Goal: Task Accomplishment & Management: Manage account settings

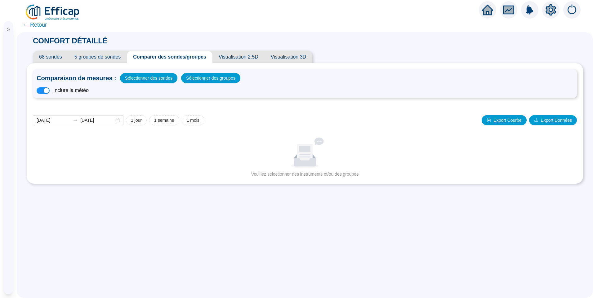
drag, startPoint x: 0, startPoint y: 0, endPoint x: 8, endPoint y: 28, distance: 29.4
click at [8, 28] on icon "double-right" at bounding box center [8, 29] width 4 height 4
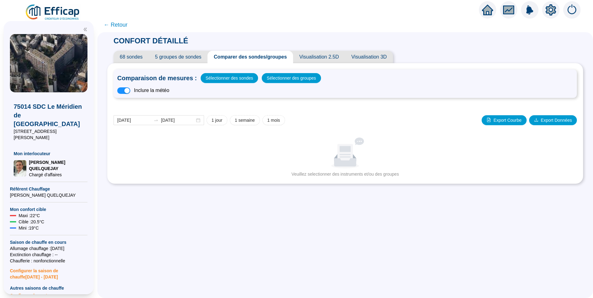
click at [52, 10] on img at bounding box center [53, 12] width 56 height 17
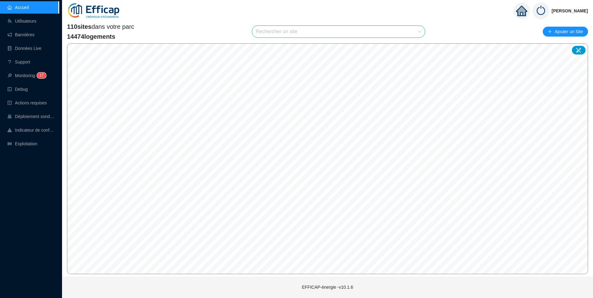
click at [267, 35] on input "search" at bounding box center [336, 32] width 160 height 12
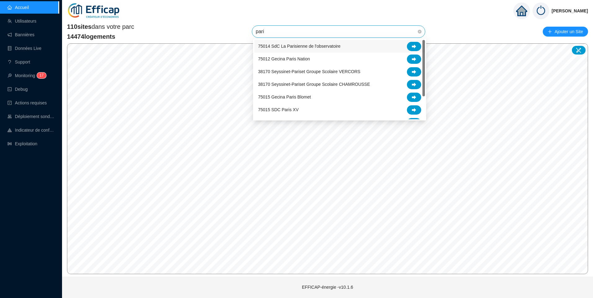
type input "[GEOGRAPHIC_DATA]"
click at [413, 110] on icon at bounding box center [414, 110] width 4 height 4
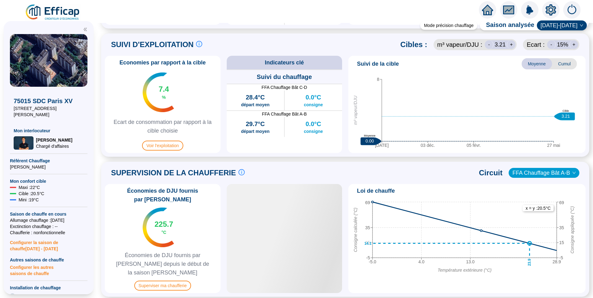
scroll to position [309, 0]
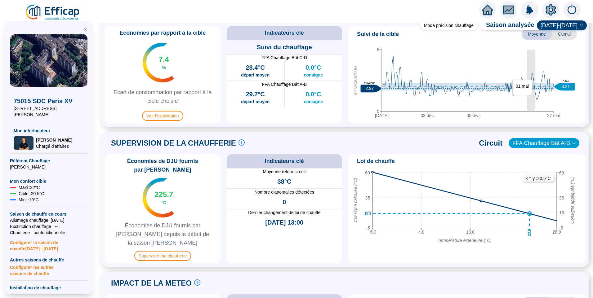
drag, startPoint x: 527, startPoint y: 99, endPoint x: 535, endPoint y: 98, distance: 7.5
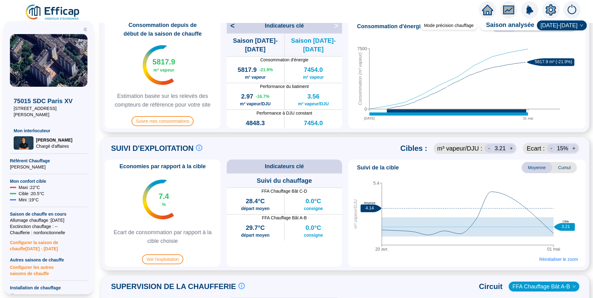
scroll to position [175, 0]
click at [181, 125] on span "Suivre mes consommations" at bounding box center [163, 122] width 62 height 10
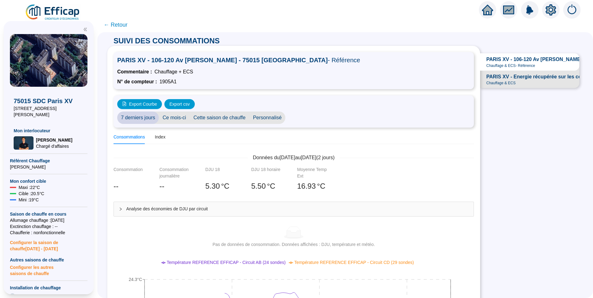
click at [261, 117] on span "Personnalisé" at bounding box center [267, 118] width 36 height 12
click at [316, 117] on input "[DATE]" at bounding box center [306, 118] width 34 height 7
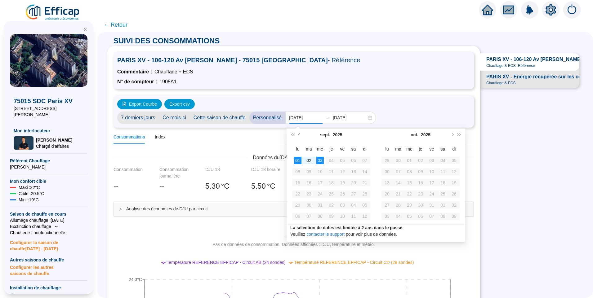
click at [298, 137] on button "Mois précédent (PageUp)" at bounding box center [299, 135] width 7 height 12
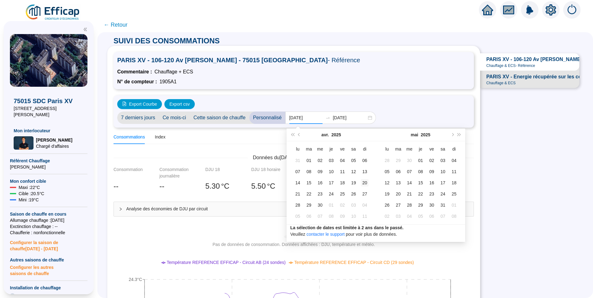
type input "[DATE]"
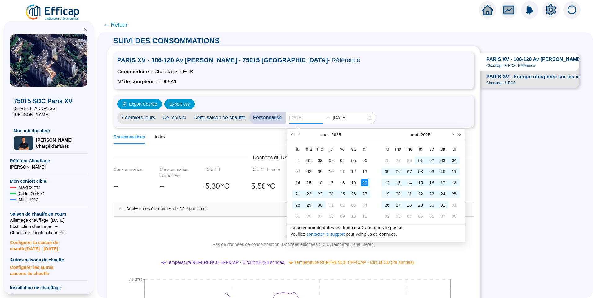
click at [367, 185] on div "20" at bounding box center [364, 182] width 7 height 7
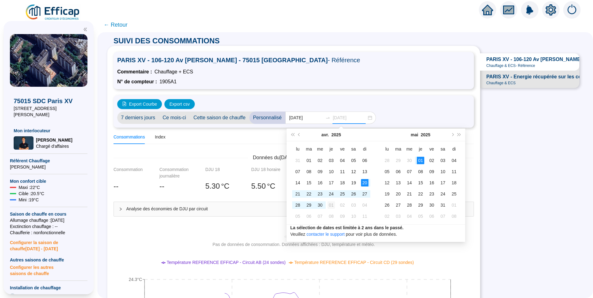
click at [329, 206] on div "01" at bounding box center [331, 205] width 7 height 7
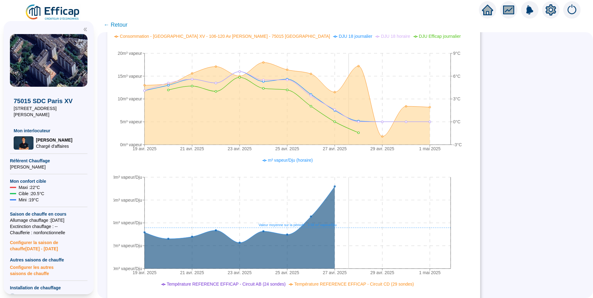
scroll to position [278, 0]
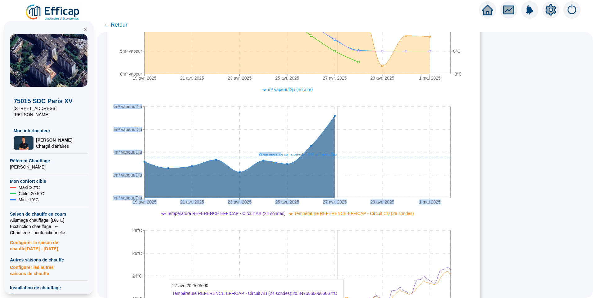
drag, startPoint x: 287, startPoint y: 153, endPoint x: 342, endPoint y: 152, distance: 55.5
click at [342, 152] on icon "19 avr. 2025 21 avr. 2025 23 avr. 2025 25 avr. 2025 27 avr. 2025 29 avr. 2025 1…" at bounding box center [289, 147] width 351 height 124
drag, startPoint x: 342, startPoint y: 152, endPoint x: 329, endPoint y: 154, distance: 13.1
click at [329, 154] on tspan "Valeur moyenne sur la période : 3.58 m³ vapeur/Dju" at bounding box center [298, 155] width 78 height 4
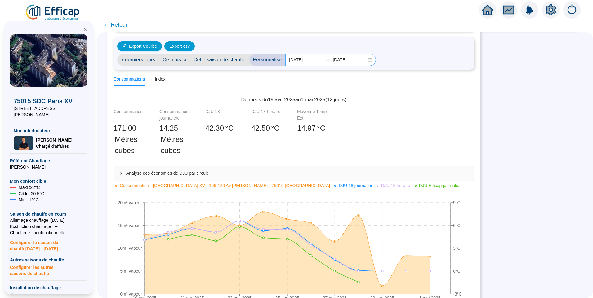
scroll to position [0, 0]
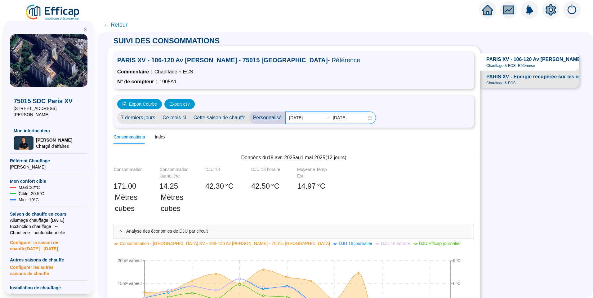
click at [360, 118] on input "[DATE]" at bounding box center [350, 118] width 34 height 7
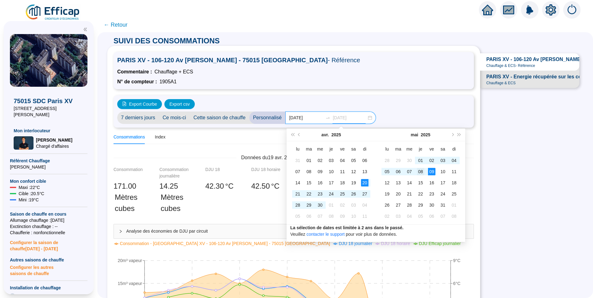
type input "[DATE]"
click at [422, 169] on div "08" at bounding box center [420, 171] width 7 height 7
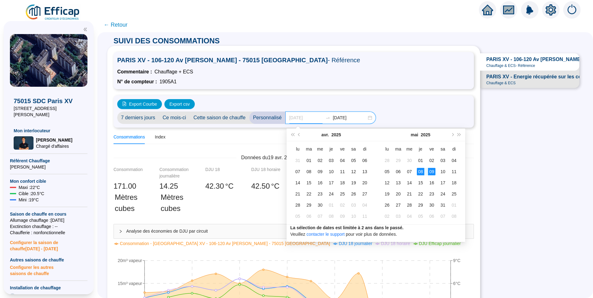
type input "[DATE]"
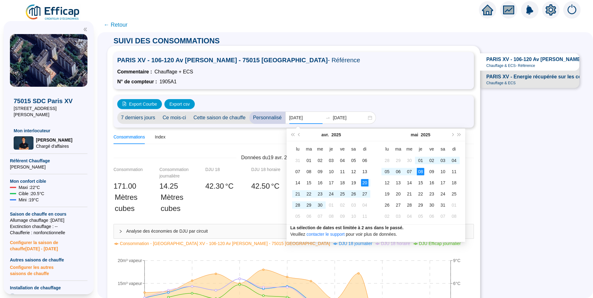
click at [521, 155] on div "SUIVI DES CONSOMMATIONS PARIS XV - 106-120 Av [PERSON_NAME] - 75015 [GEOGRAPHIC…" at bounding box center [345, 165] width 496 height 266
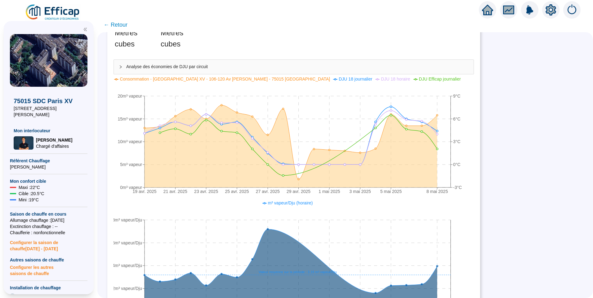
scroll to position [155, 0]
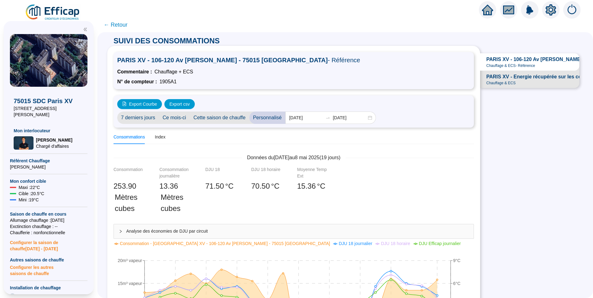
click at [57, 11] on img at bounding box center [53, 12] width 56 height 17
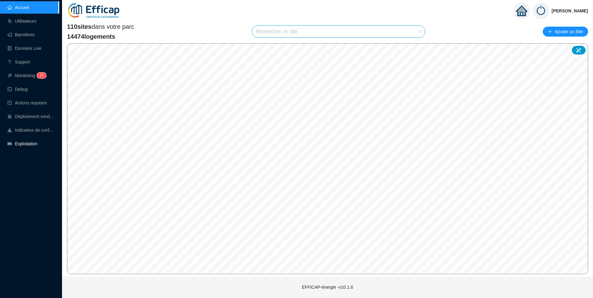
click at [28, 141] on link "Exploitation" at bounding box center [22, 143] width 30 height 5
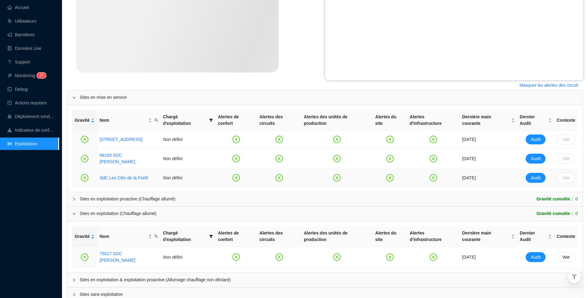
scroll to position [179, 0]
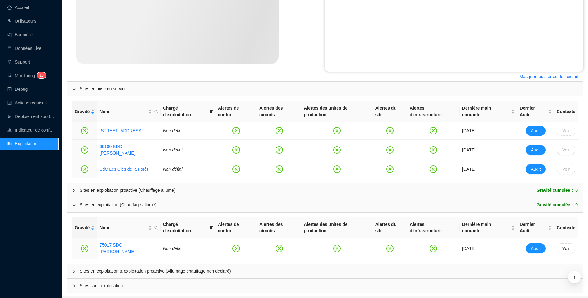
click at [117, 268] on span "Sites en exploitation & exploitation proactive (Allumage chauffage non déclaré)" at bounding box center [329, 271] width 498 height 7
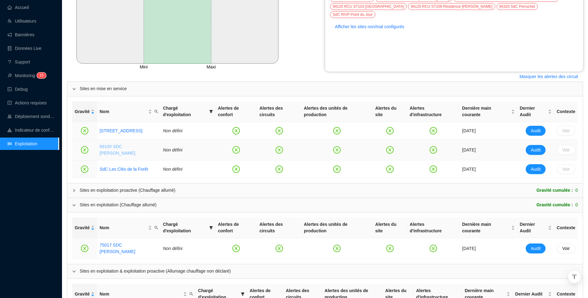
click at [133, 144] on link "69100 SDC Albert Thomas" at bounding box center [118, 149] width 36 height 11
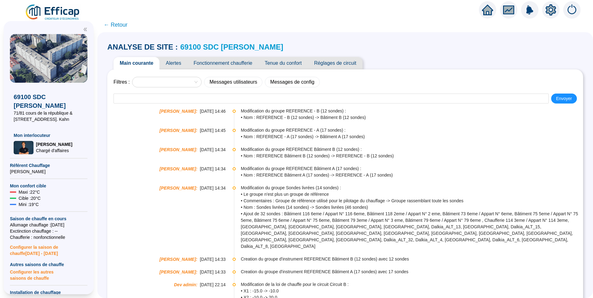
click at [548, 10] on icon "setting" at bounding box center [551, 10] width 11 height 10
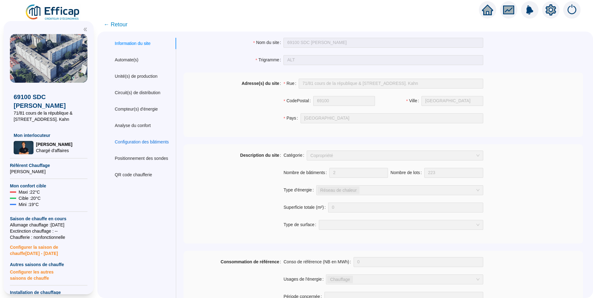
click at [151, 139] on div "Configuration des bâtiments" at bounding box center [142, 142] width 54 height 7
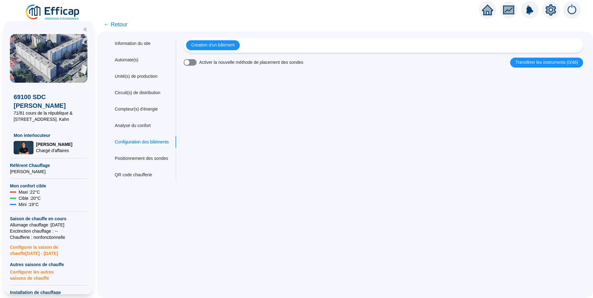
click at [190, 65] on div "button" at bounding box center [186, 62] width 5 height 5
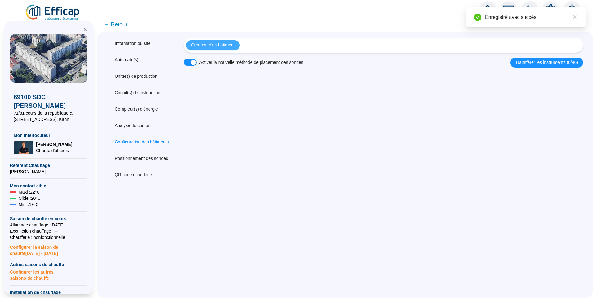
click at [217, 45] on span "Creation d'un bâtiment" at bounding box center [212, 45] width 43 height 7
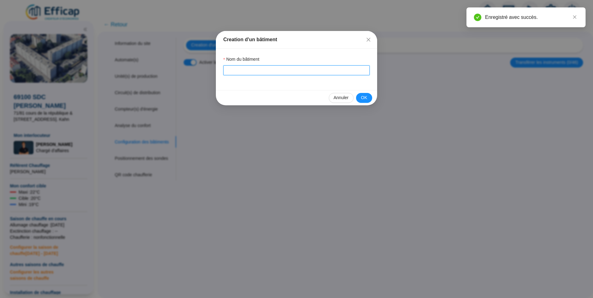
click at [235, 73] on input "Nom du bâtiment" at bounding box center [296, 70] width 146 height 10
click at [370, 40] on icon "close" at bounding box center [368, 39] width 5 height 5
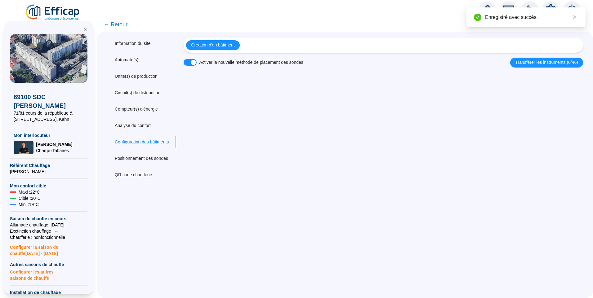
click at [123, 24] on span "← Retour" at bounding box center [116, 24] width 24 height 9
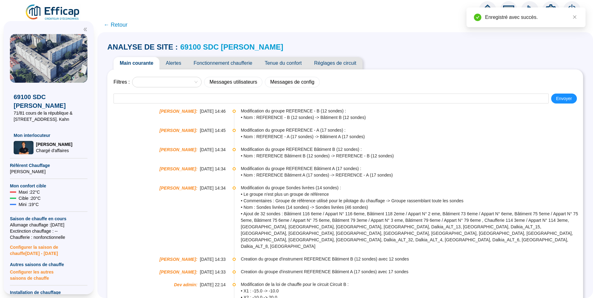
click at [224, 48] on link "69100 SDC Albert Thomas" at bounding box center [231, 47] width 103 height 8
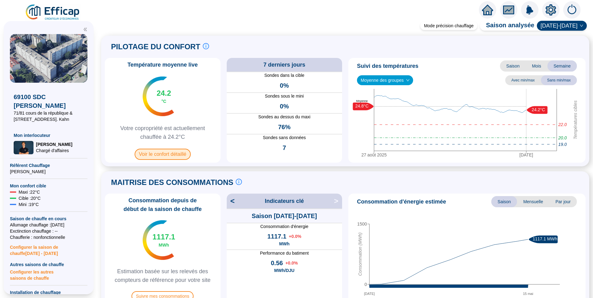
click at [159, 158] on span "Voir le confort détaillé" at bounding box center [163, 154] width 56 height 11
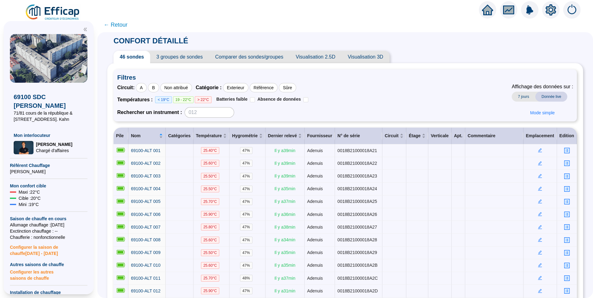
click at [185, 56] on span "3 groupes de sondes" at bounding box center [179, 57] width 59 height 12
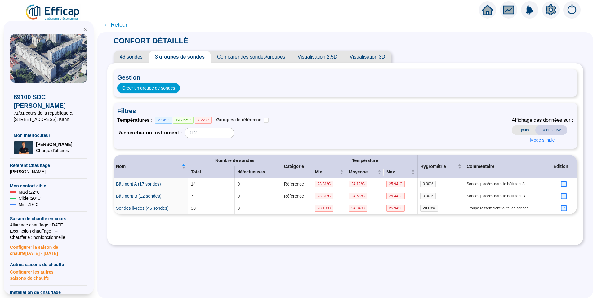
click at [553, 14] on icon "setting" at bounding box center [550, 9] width 11 height 11
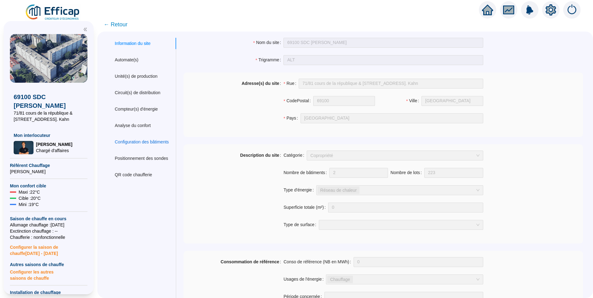
click at [132, 144] on div "Configuration des bâtiments" at bounding box center [142, 142] width 54 height 7
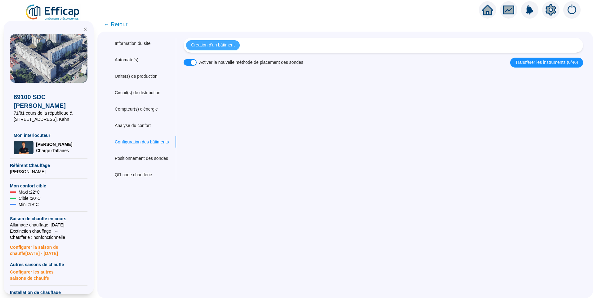
click at [234, 48] on span "Creation d'un bâtiment" at bounding box center [212, 45] width 43 height 7
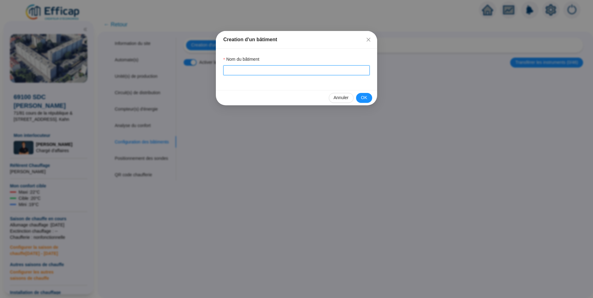
click at [255, 70] on input "Nom du bâtiment" at bounding box center [296, 70] width 146 height 10
click at [306, 60] on div "Nom du bâtiment" at bounding box center [296, 60] width 146 height 9
click at [362, 100] on span "OK" at bounding box center [364, 98] width 6 height 7
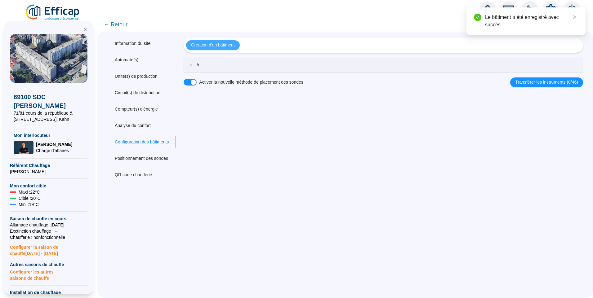
click at [231, 43] on span "Creation d'un bâtiment" at bounding box center [212, 45] width 43 height 7
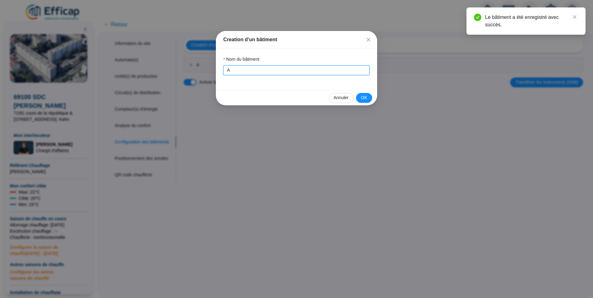
drag, startPoint x: 255, startPoint y: 68, endPoint x: 253, endPoint y: 71, distance: 3.6
click at [253, 70] on input "A" at bounding box center [296, 70] width 146 height 10
click at [252, 71] on input "A" at bounding box center [296, 70] width 146 height 10
click at [251, 71] on input "A" at bounding box center [296, 70] width 146 height 10
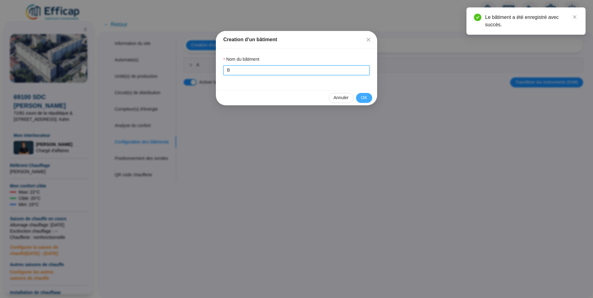
type input "B"
click at [360, 95] on button "OK" at bounding box center [364, 98] width 16 height 10
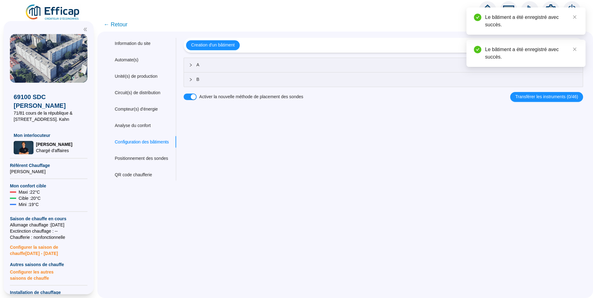
click at [202, 63] on span "A" at bounding box center [387, 65] width 382 height 7
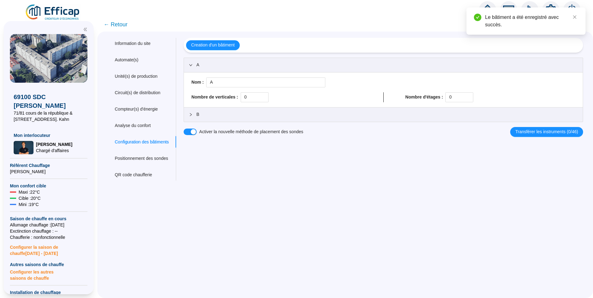
click at [552, 3] on div at bounding box center [550, 9] width 17 height 17
click at [576, 16] on icon "close" at bounding box center [575, 17] width 4 height 4
click at [549, 10] on icon "setting" at bounding box center [551, 10] width 4 height 4
click at [142, 45] on div "Information du site" at bounding box center [133, 43] width 36 height 7
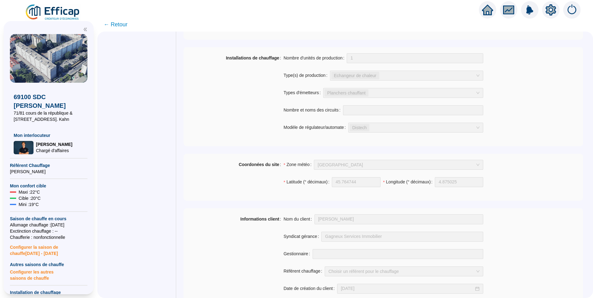
scroll to position [262, 0]
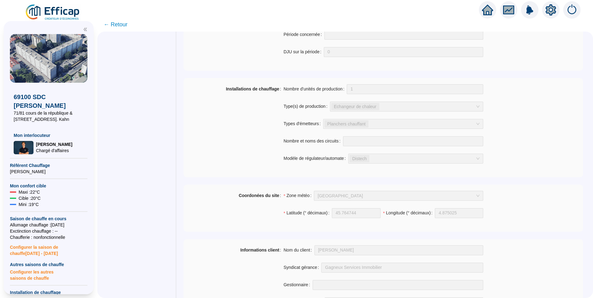
click at [247, 130] on div "Installations de chauffage" at bounding box center [234, 127] width 100 height 87
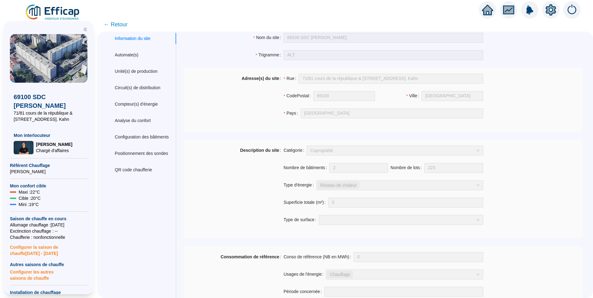
scroll to position [0, 0]
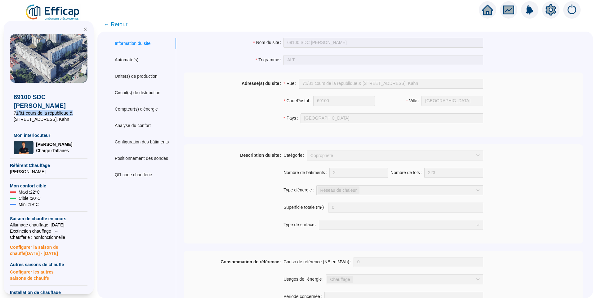
drag, startPoint x: 73, startPoint y: 112, endPoint x: 16, endPoint y: 110, distance: 57.7
click at [16, 110] on span "71/81 cours de la république & 110/122 rue H. Kahn" at bounding box center [49, 116] width 70 height 12
drag, startPoint x: 16, startPoint y: 110, endPoint x: 51, endPoint y: 116, distance: 36.2
click at [51, 116] on span "71/81 cours de la république & 110/122 rue H. Kahn" at bounding box center [49, 116] width 70 height 12
drag, startPoint x: 68, startPoint y: 112, endPoint x: 4, endPoint y: 111, distance: 63.9
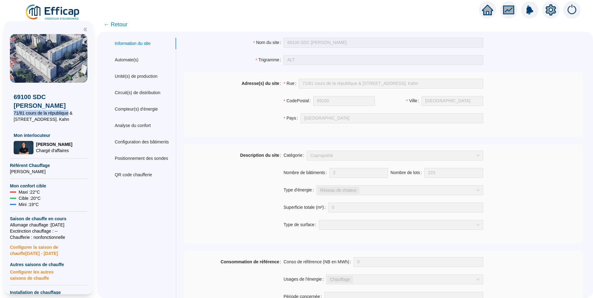
click at [4, 111] on div "69100 SDC Albert Thomas 71/81 cours de la république & 110/122 rue H. Kahn Mon …" at bounding box center [49, 158] width 90 height 274
click at [148, 142] on div "Configuration des bâtiments" at bounding box center [142, 142] width 54 height 7
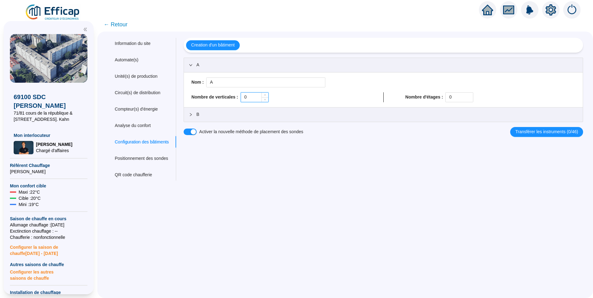
click at [259, 99] on input "0" at bounding box center [254, 97] width 27 height 9
click at [457, 93] on input "0" at bounding box center [459, 97] width 27 height 9
drag, startPoint x: 453, startPoint y: 97, endPoint x: 430, endPoint y: 98, distance: 23.3
click at [430, 98] on div "Nombre d'étages : 0" at bounding box center [490, 97] width 170 height 10
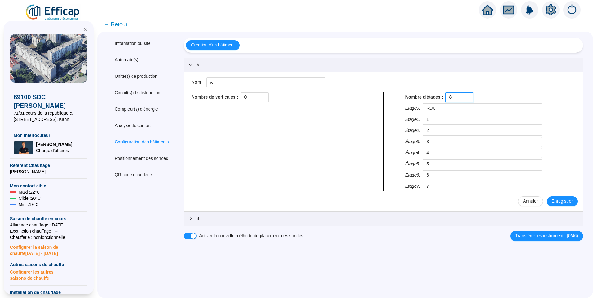
drag, startPoint x: 458, startPoint y: 98, endPoint x: 414, endPoint y: 98, distance: 43.4
click at [414, 98] on div "Nombre d'étages : 8" at bounding box center [490, 97] width 170 height 10
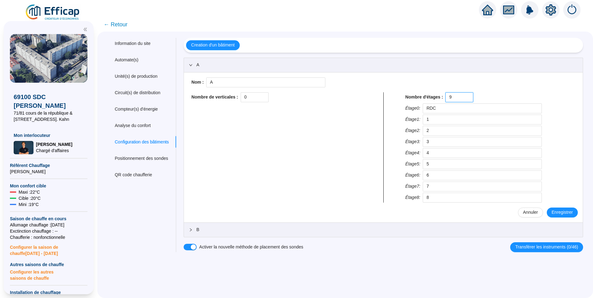
type input "9"
click at [259, 96] on input "0" at bounding box center [254, 97] width 27 height 9
click at [315, 121] on div "Nombre de verticales : 0" at bounding box center [276, 147] width 175 height 110
click at [564, 211] on span "Enregistrer" at bounding box center [562, 212] width 21 height 7
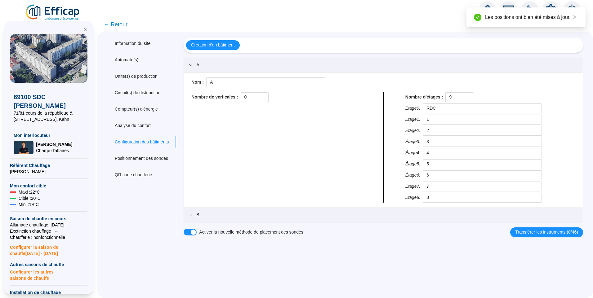
click at [224, 217] on span "B" at bounding box center [387, 215] width 382 height 7
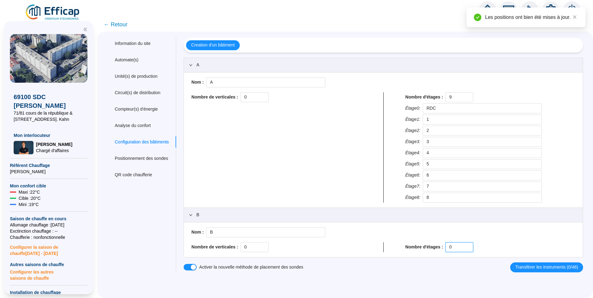
drag, startPoint x: 458, startPoint y: 244, endPoint x: 442, endPoint y: 244, distance: 15.5
click at [442, 244] on div "Nombre d'étages : 0" at bounding box center [490, 248] width 170 height 10
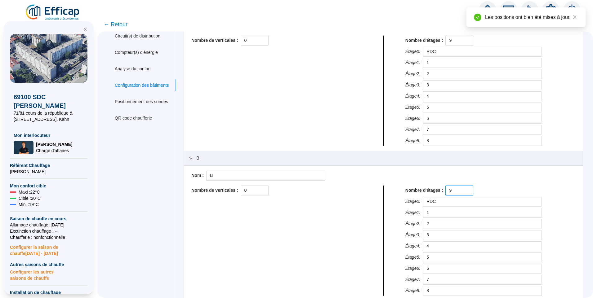
scroll to position [90, 0]
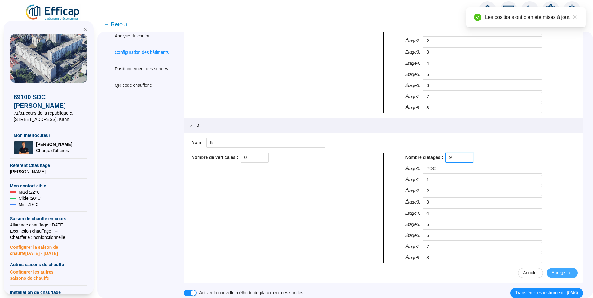
type input "9"
click at [559, 273] on span "Enregistrer" at bounding box center [562, 273] width 21 height 7
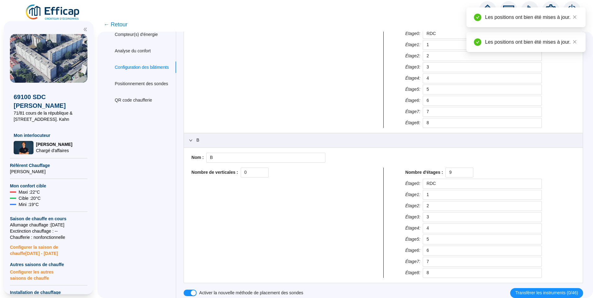
scroll to position [75, 0]
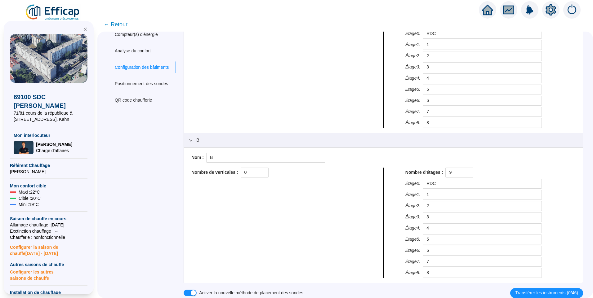
click at [144, 168] on div "Information du site Automate(s) Unité(s) de production Circuit(s) de distributi…" at bounding box center [141, 130] width 69 height 335
click at [148, 166] on div "Information du site Automate(s) Unité(s) de production Circuit(s) de distributi…" at bounding box center [141, 130] width 69 height 335
